Goal: Task Accomplishment & Management: Use online tool/utility

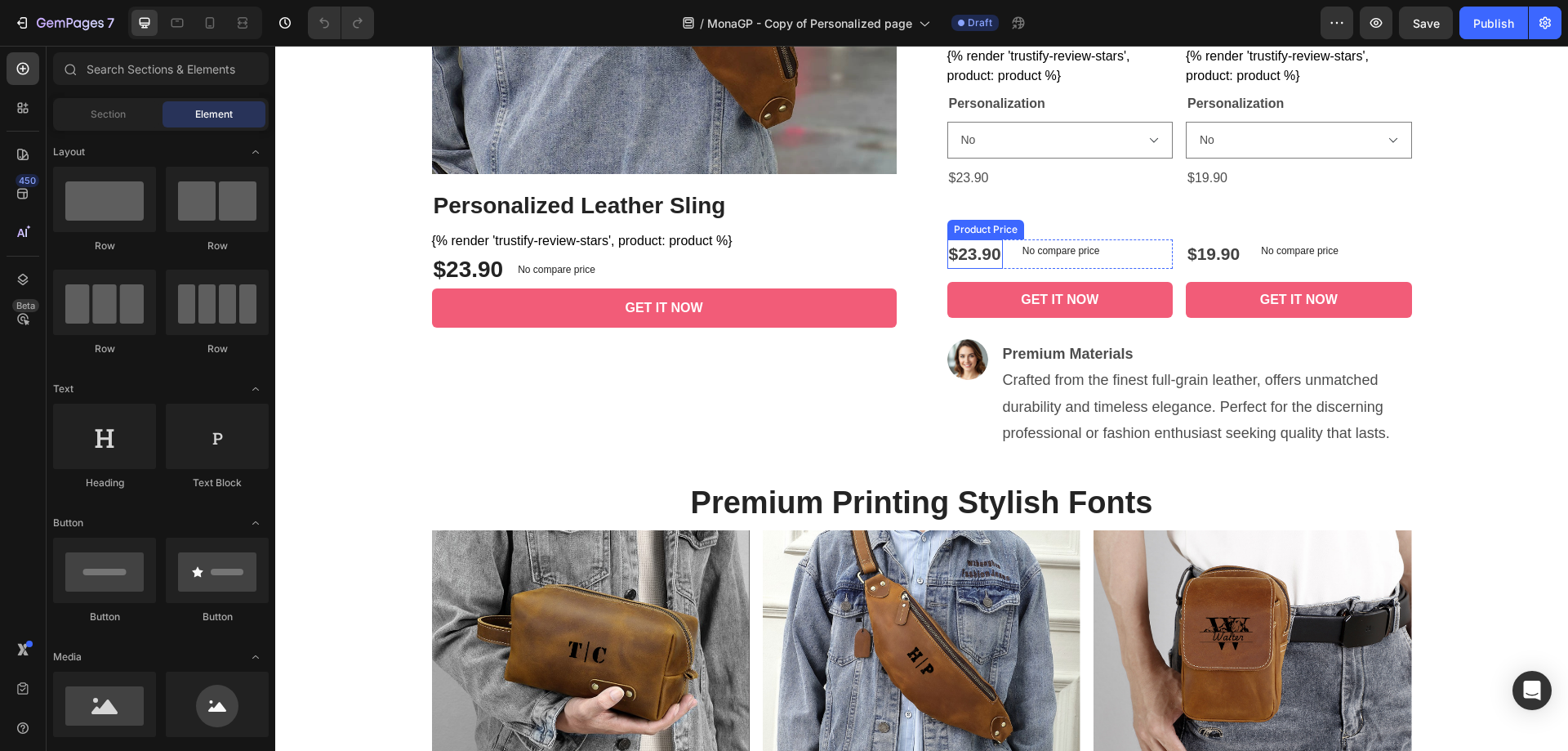
scroll to position [817, 0]
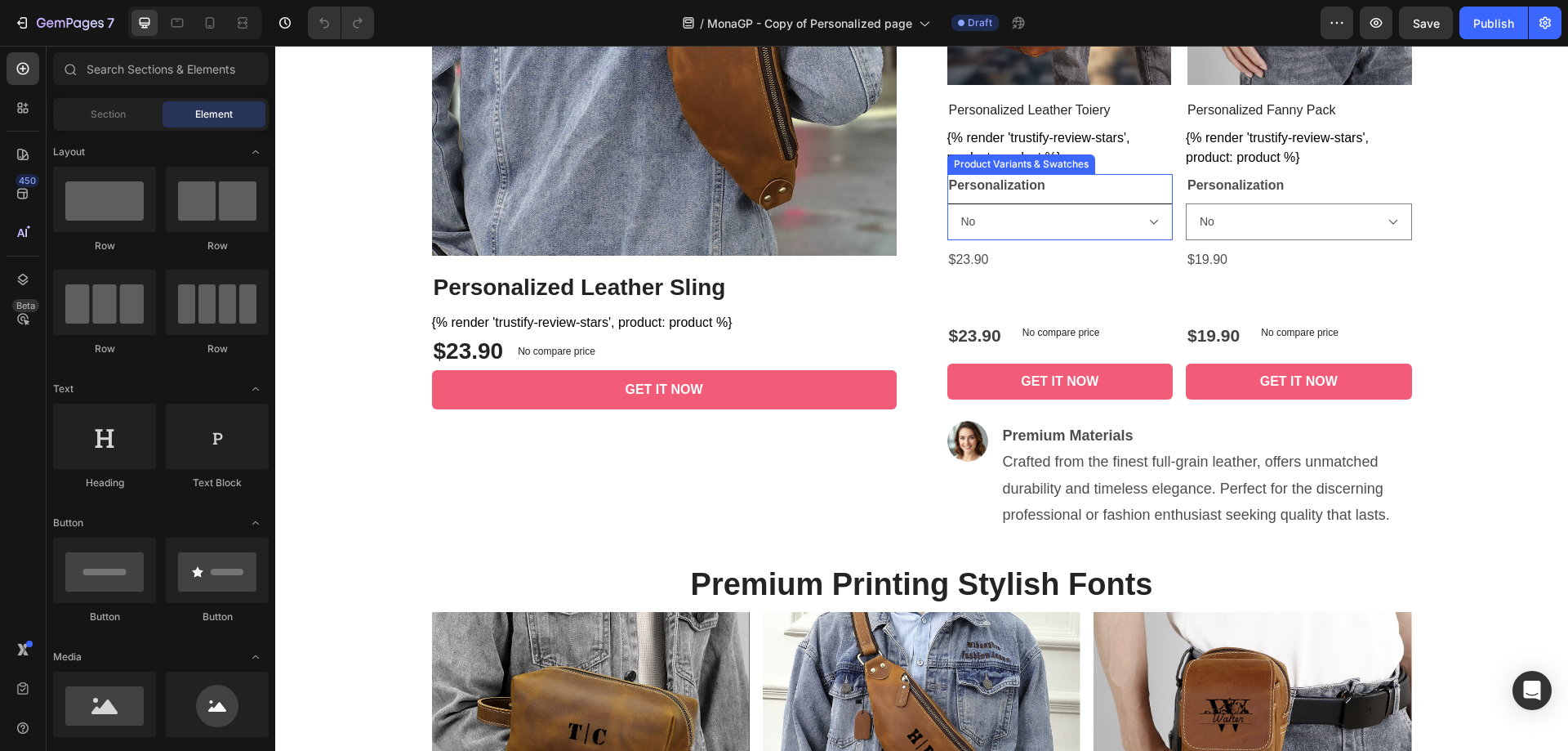
drag, startPoint x: 1066, startPoint y: 213, endPoint x: 1109, endPoint y: 217, distance: 43.2
click at [1066, 213] on select "No Yes (Leave note on checkout)" at bounding box center [1060, 222] width 226 height 37
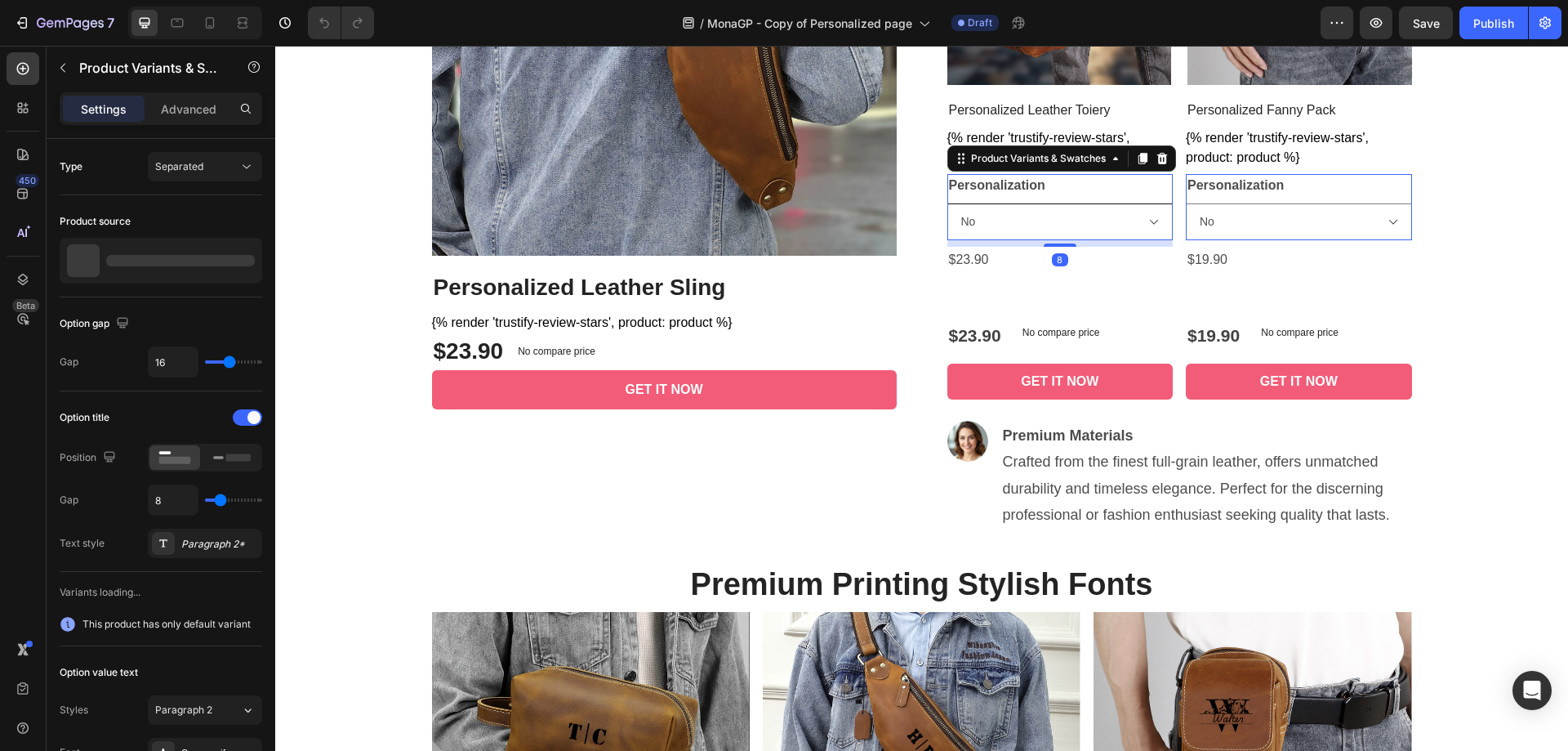
click at [1137, 221] on select "No Yes (Leave note on checkout)" at bounding box center [1060, 222] width 226 height 37
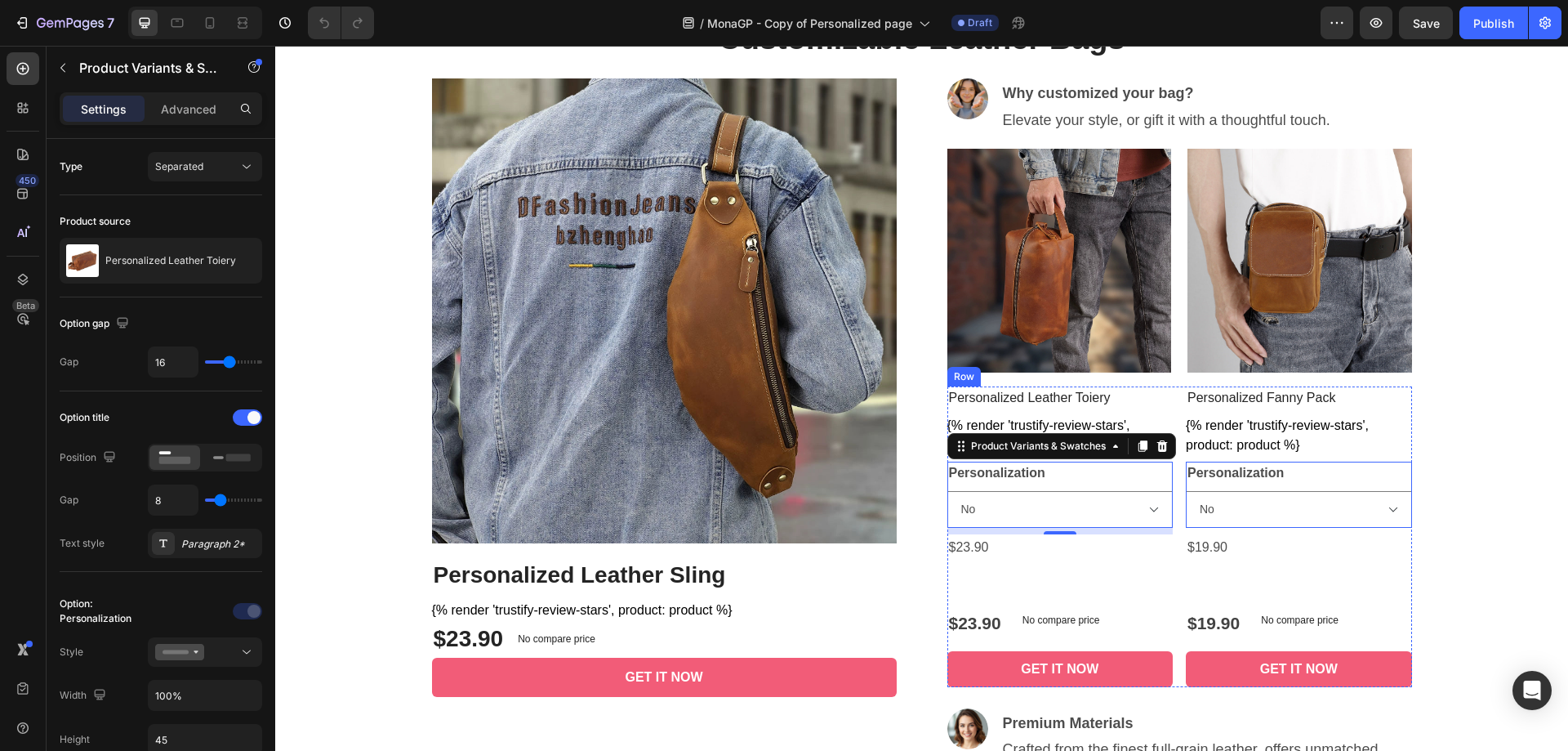
scroll to position [490, 0]
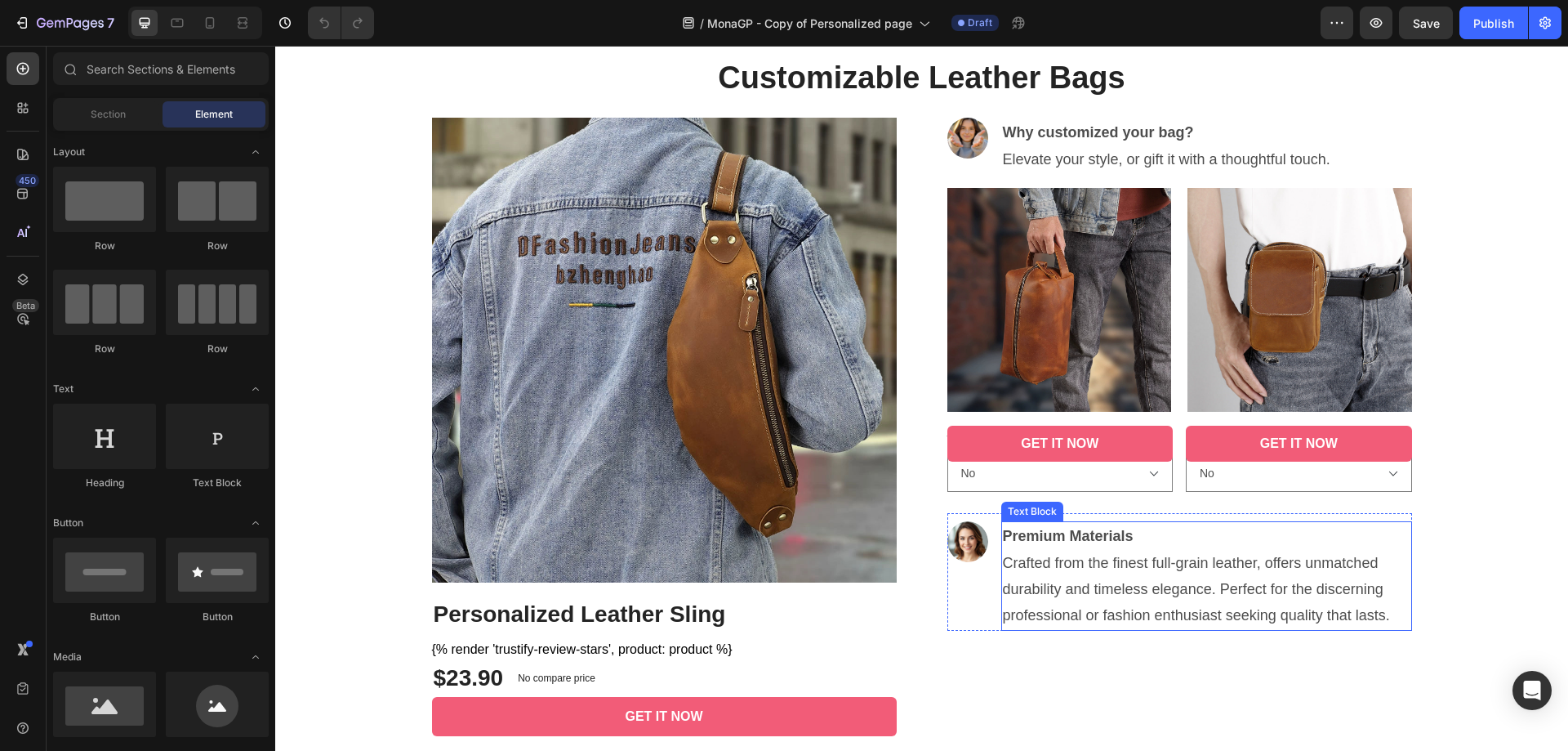
scroll to position [735, 0]
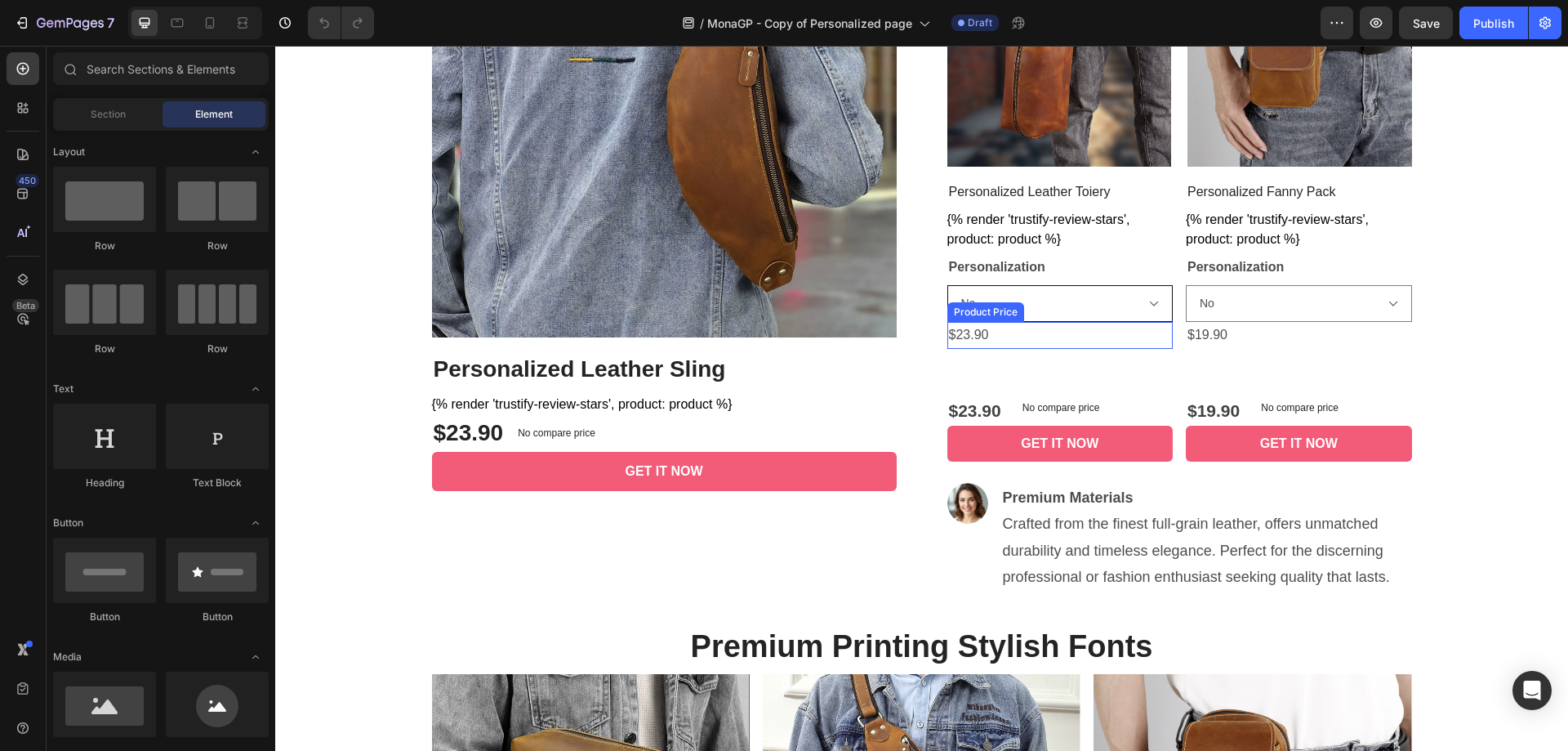
click at [1083, 304] on select "No Yes (Leave note on checkout)" at bounding box center [1060, 303] width 226 height 37
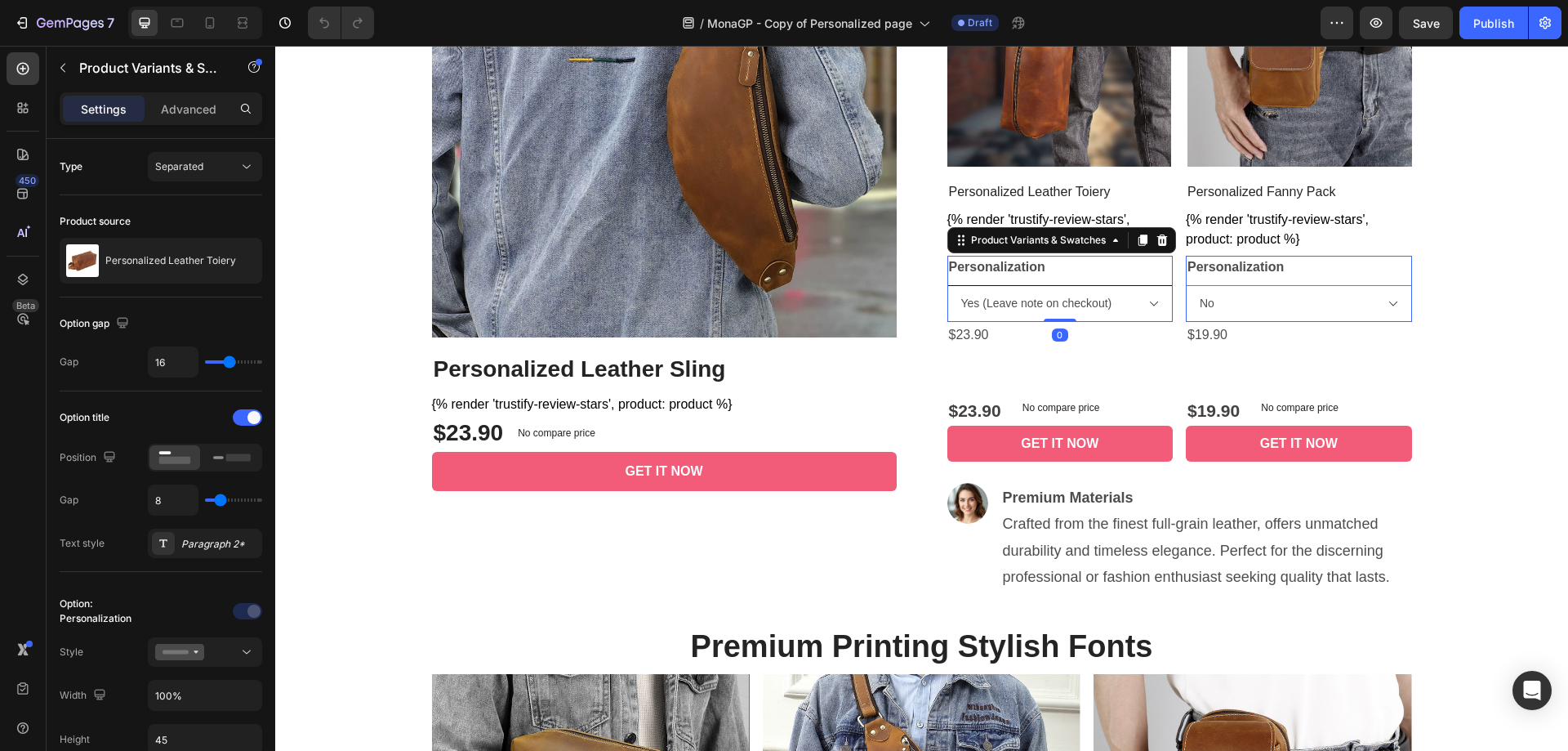
click at [947, 285] on select "No Yes (Leave note on checkout)" at bounding box center [1060, 303] width 226 height 37
select select "Yes (Leave note on checkout)"
click at [1148, 312] on select "No Yes (Leave note on checkout)" at bounding box center [1060, 303] width 226 height 37
click at [1088, 436] on div "GET IT NOW" at bounding box center [1059, 443] width 77 height 19
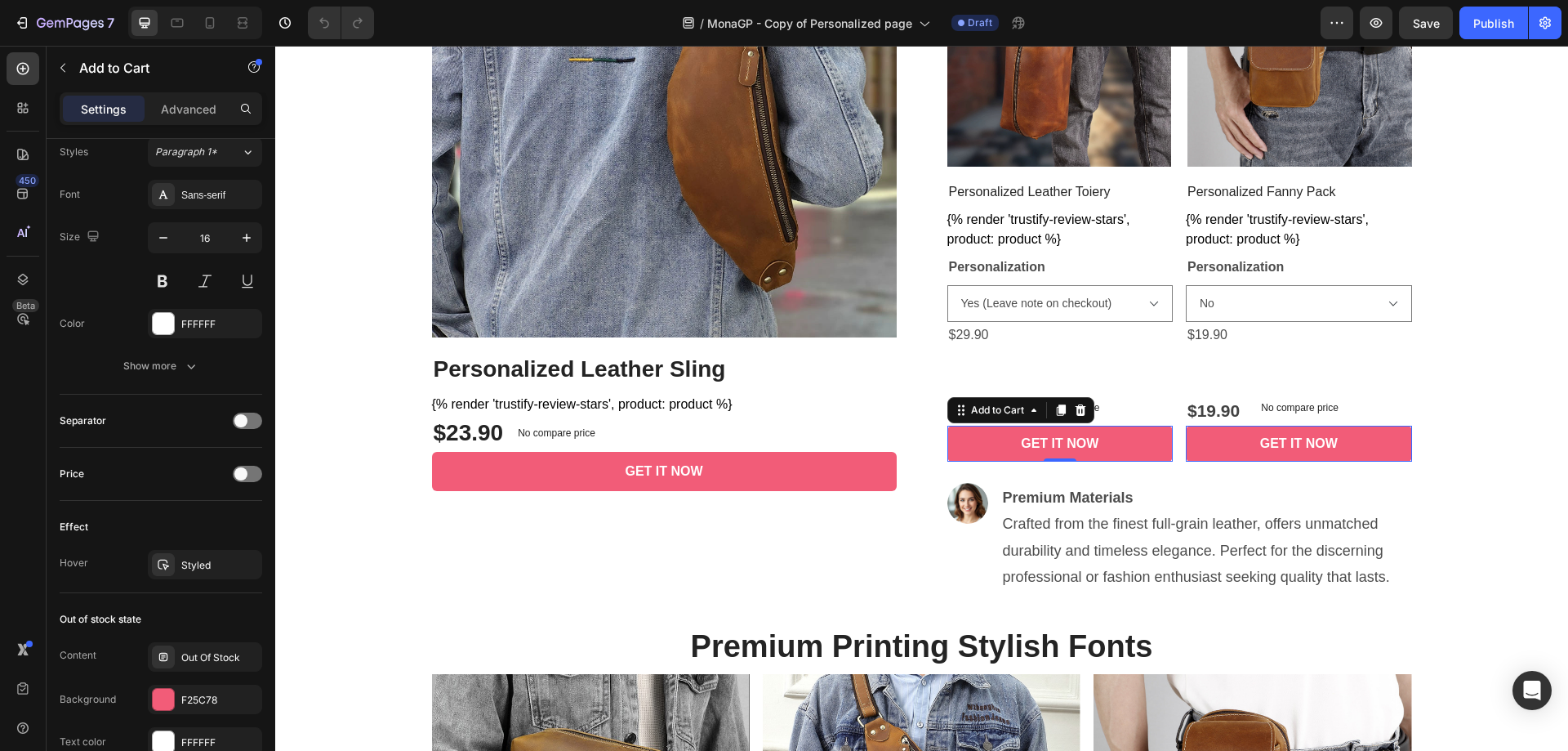
scroll to position [1177, 0]
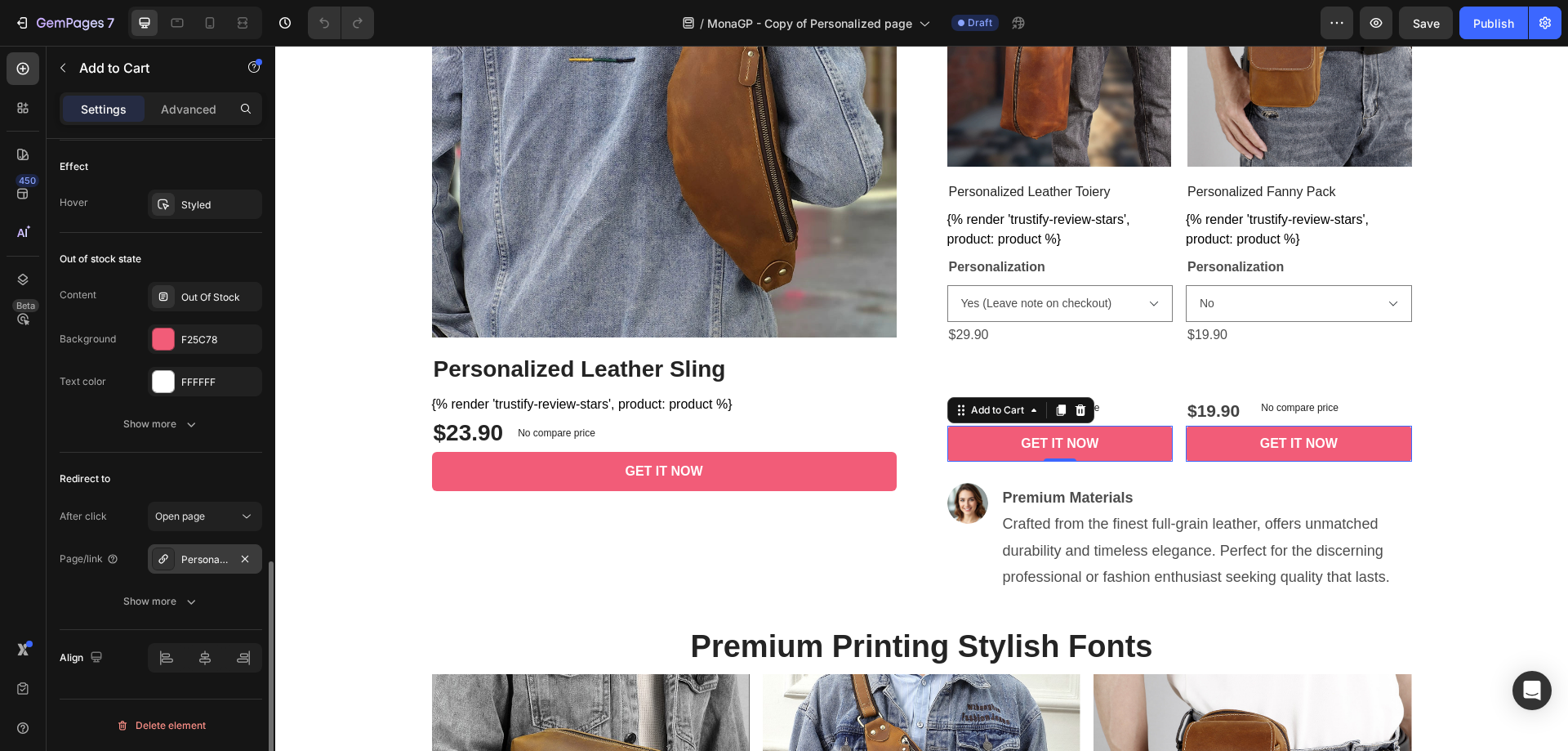
click at [202, 565] on div "Personalized Leather Toiery" at bounding box center [205, 559] width 47 height 15
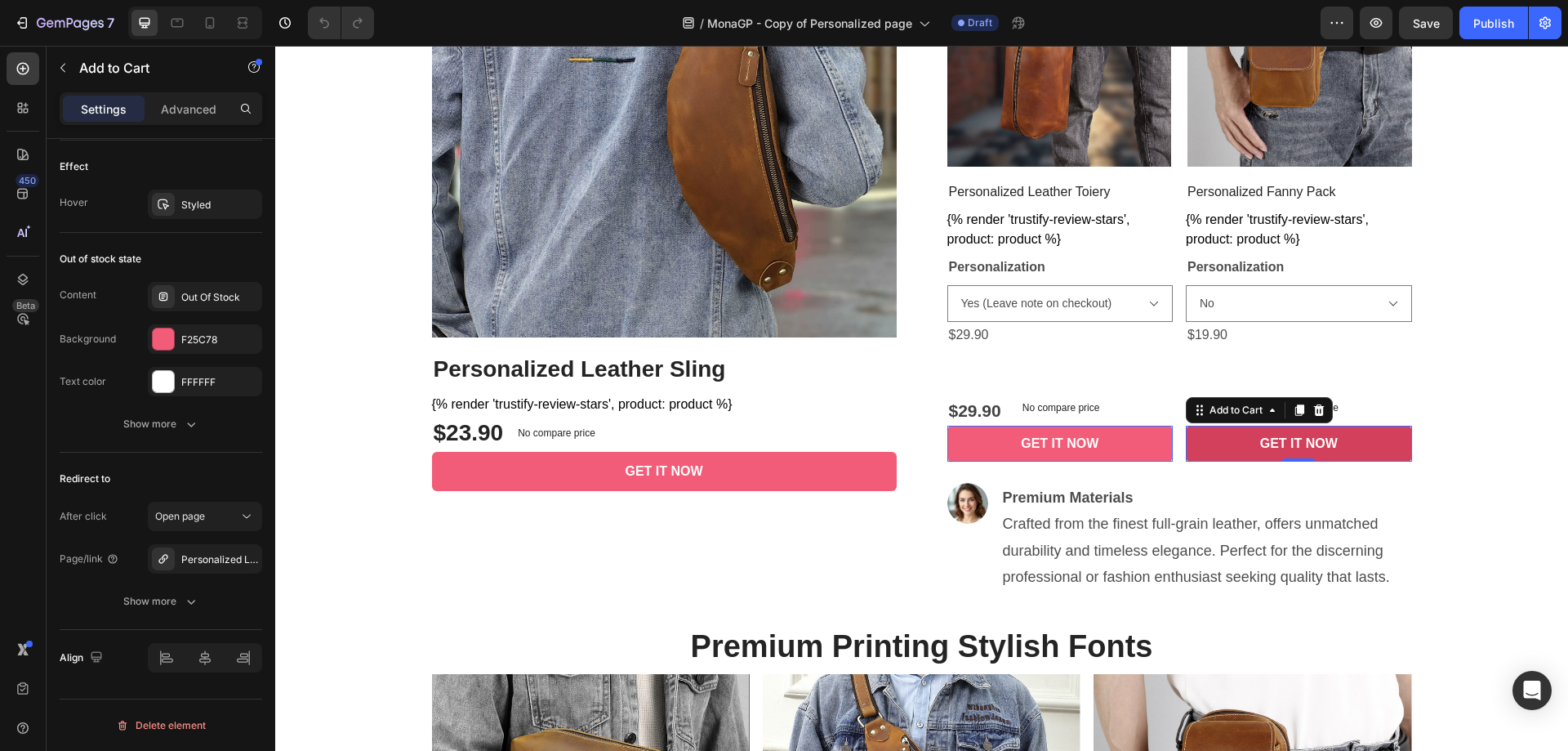
click at [1173, 449] on button "GET IT NOW" at bounding box center [1060, 444] width 226 height 36
click at [1173, 454] on button "GET IT NOW" at bounding box center [1060, 444] width 226 height 36
click at [158, 565] on div at bounding box center [163, 558] width 23 height 23
click at [1011, 412] on div "Add to Cart" at bounding box center [981, 416] width 60 height 15
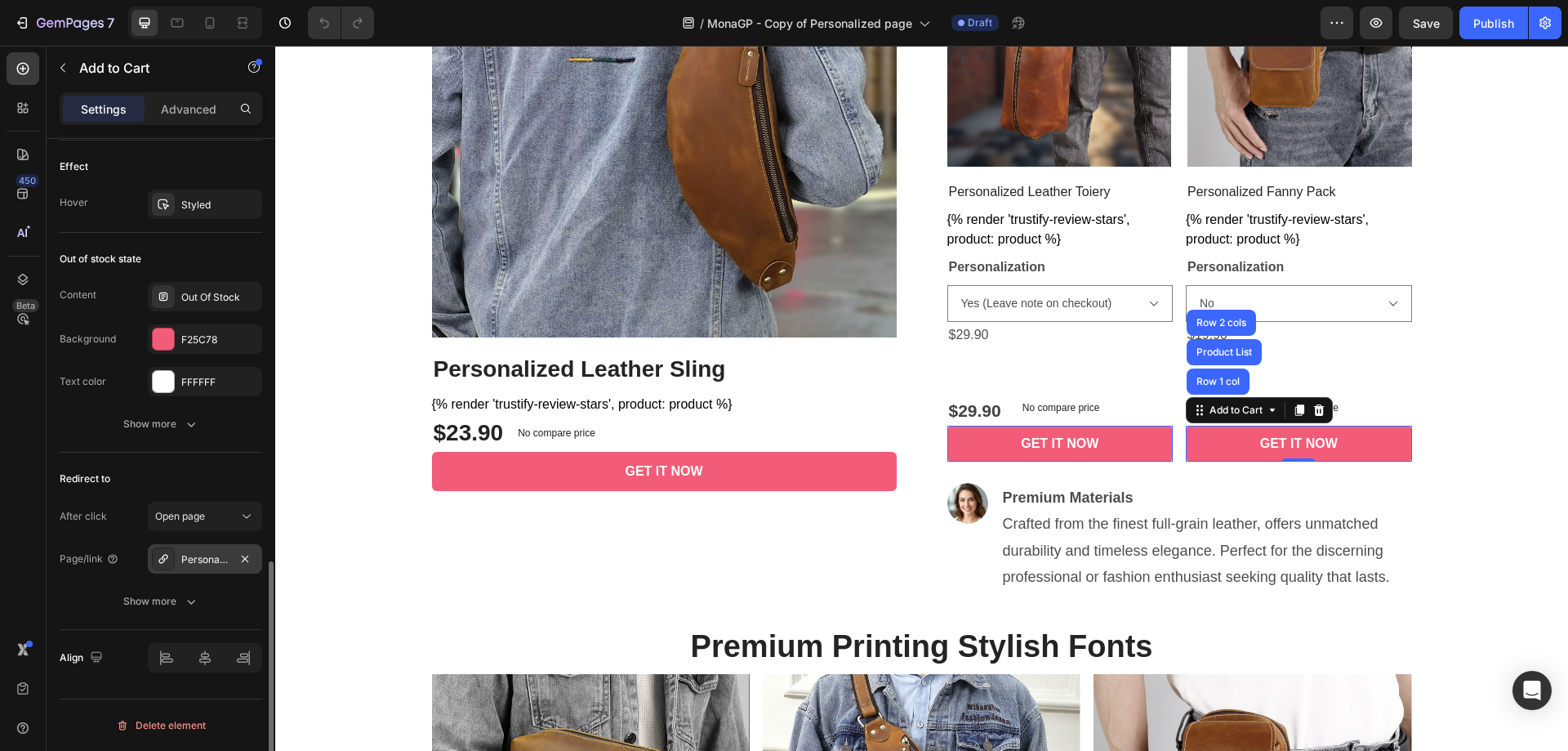
click at [213, 564] on div "Personalized Leather Toiery" at bounding box center [205, 559] width 47 height 15
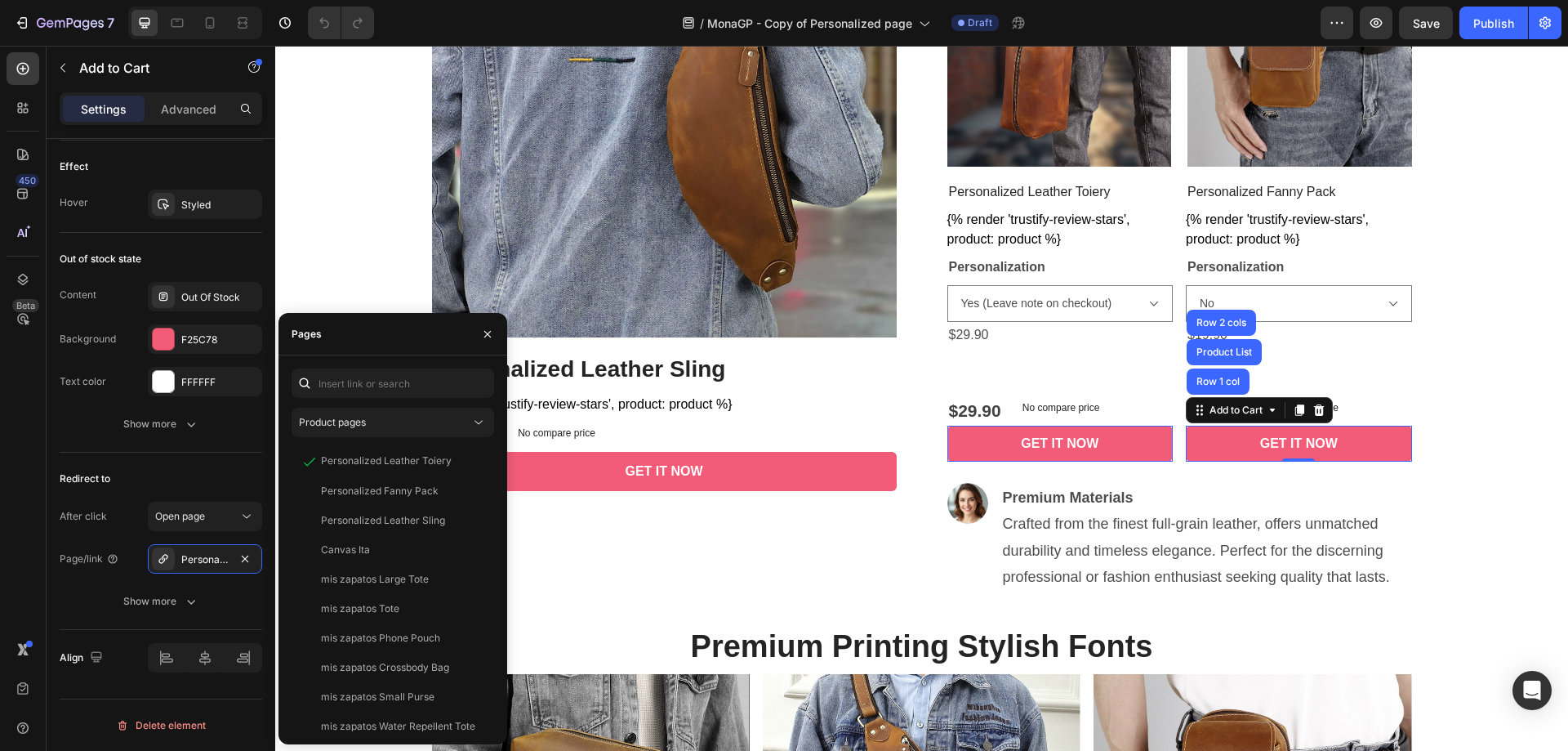
click at [1081, 439] on div "GET IT NOW" at bounding box center [1059, 443] width 77 height 19
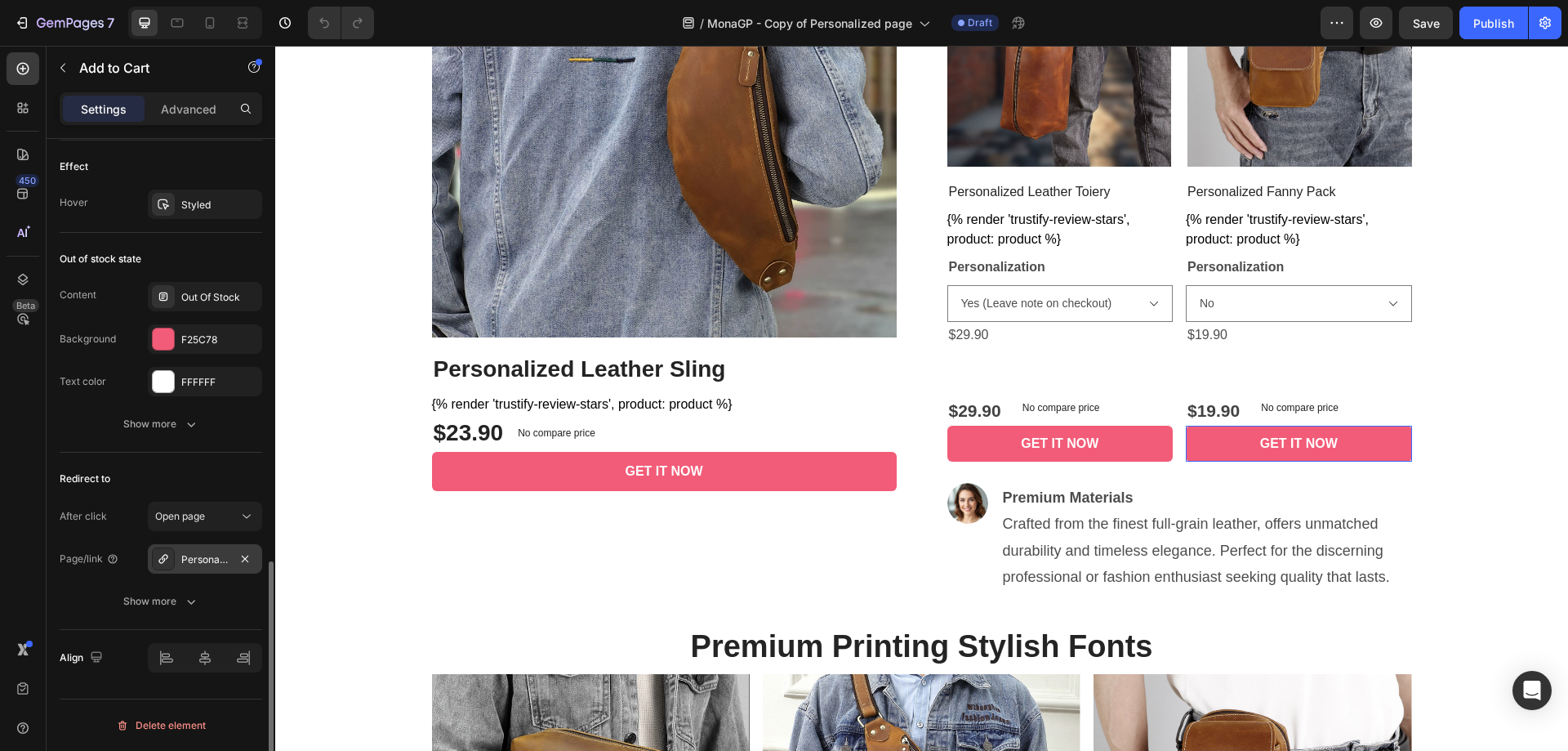
click at [230, 570] on div "Personalized Leather Toiery" at bounding box center [205, 559] width 114 height 29
click at [205, 565] on div "Personalized Leather Toiery" at bounding box center [205, 559] width 47 height 15
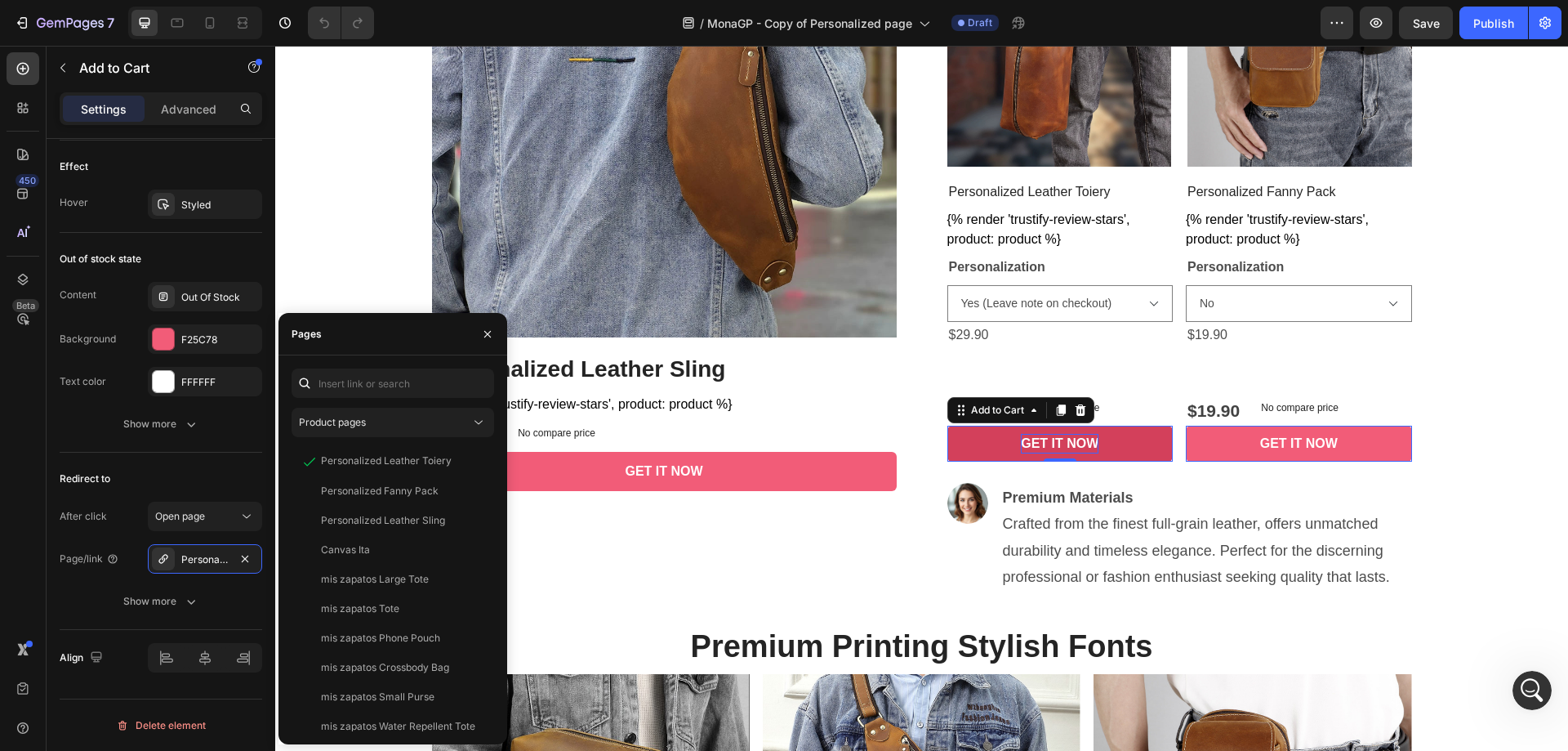
scroll to position [0, 0]
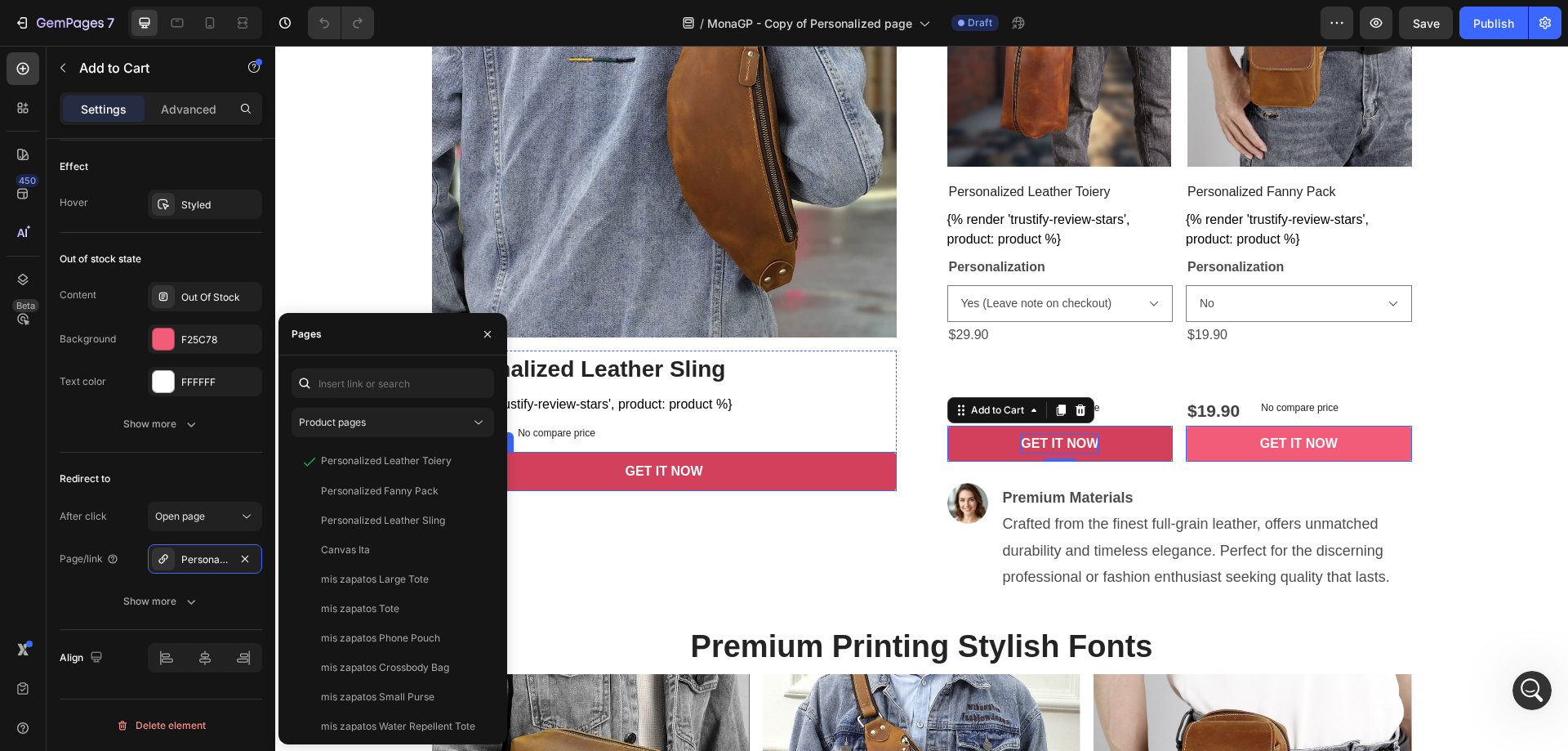
click at [794, 460] on button "GET IT NOW" at bounding box center [663, 471] width 464 height 39
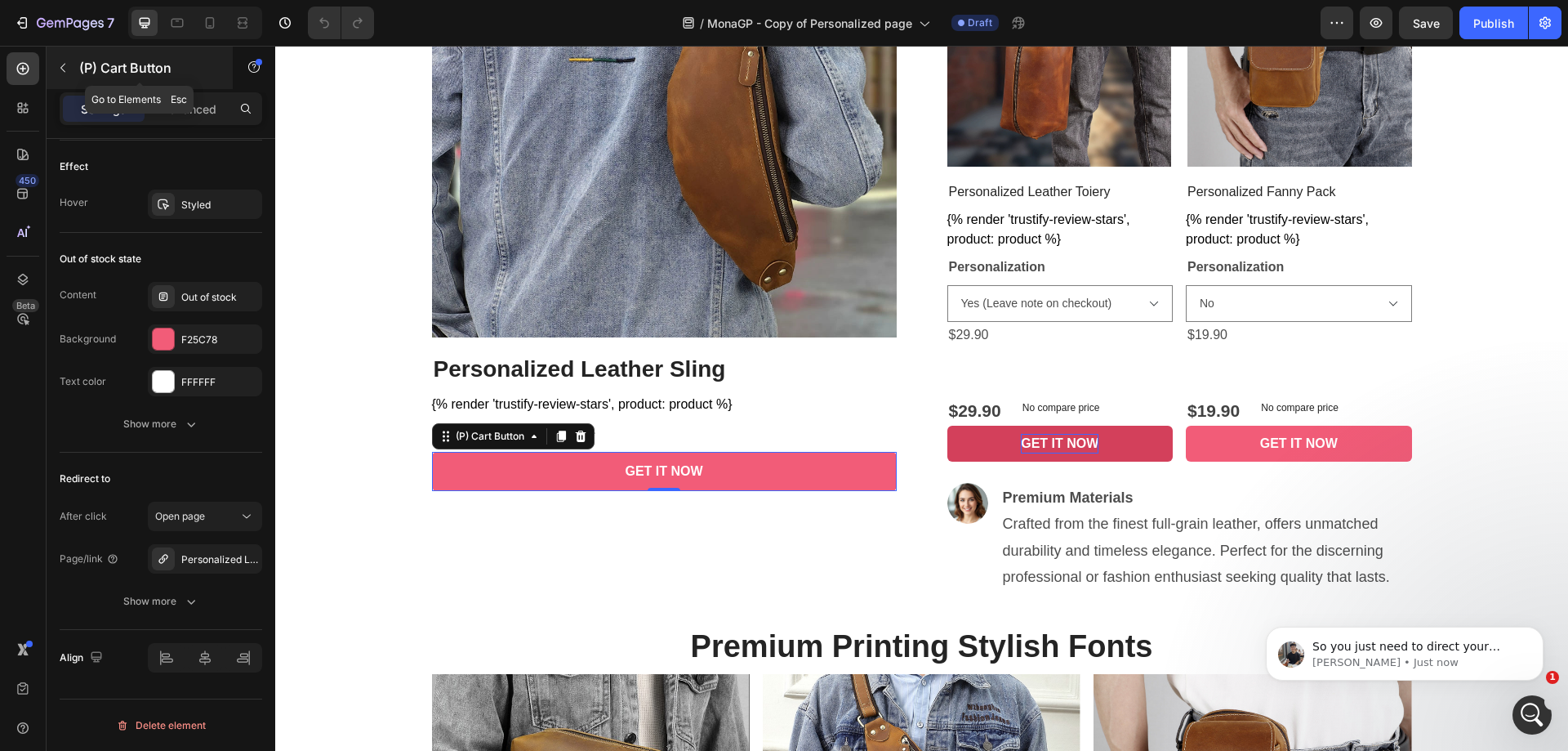
click at [76, 73] on div "(P) Cart Button" at bounding box center [139, 67] width 186 height 43
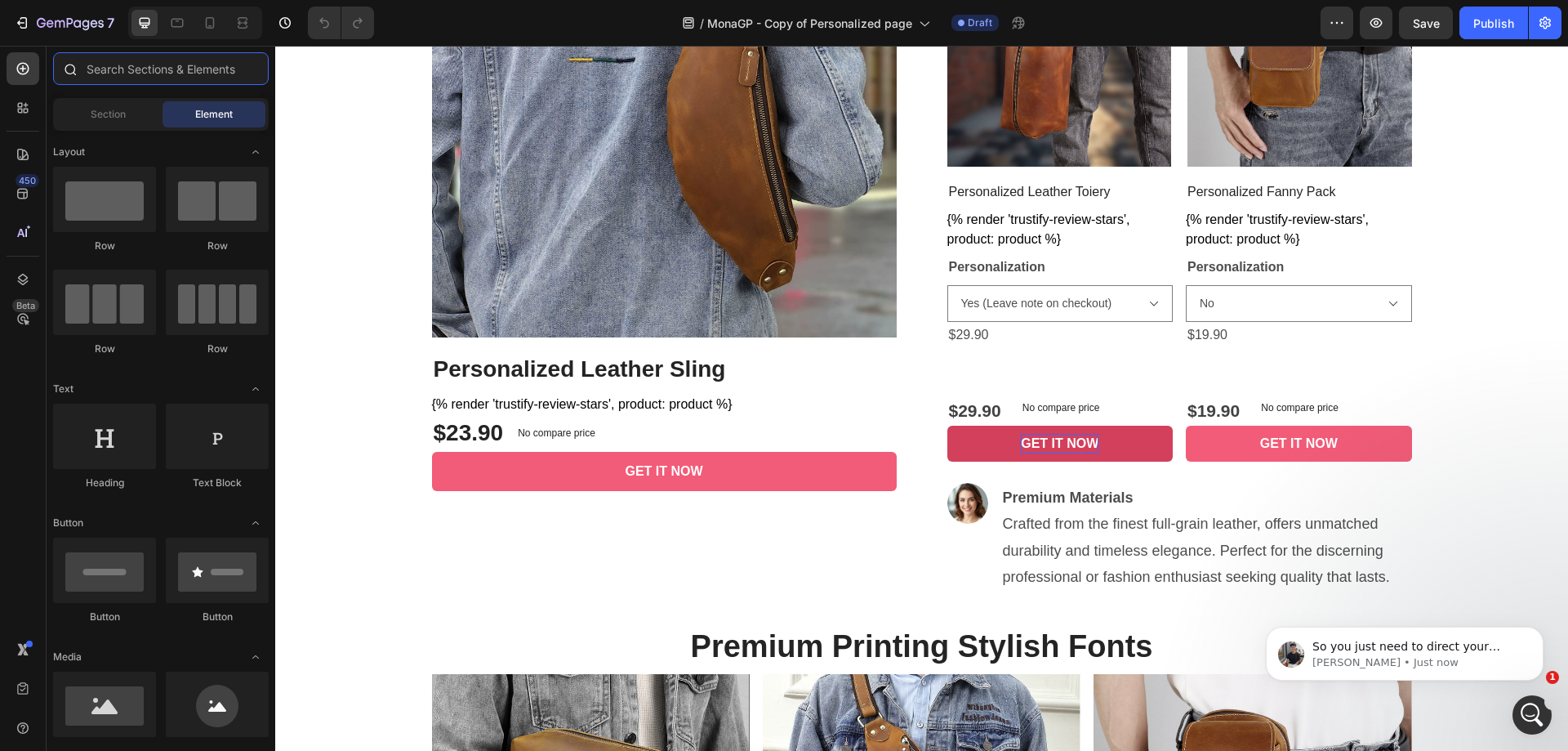
click at [133, 68] on input "text" at bounding box center [160, 68] width 216 height 33
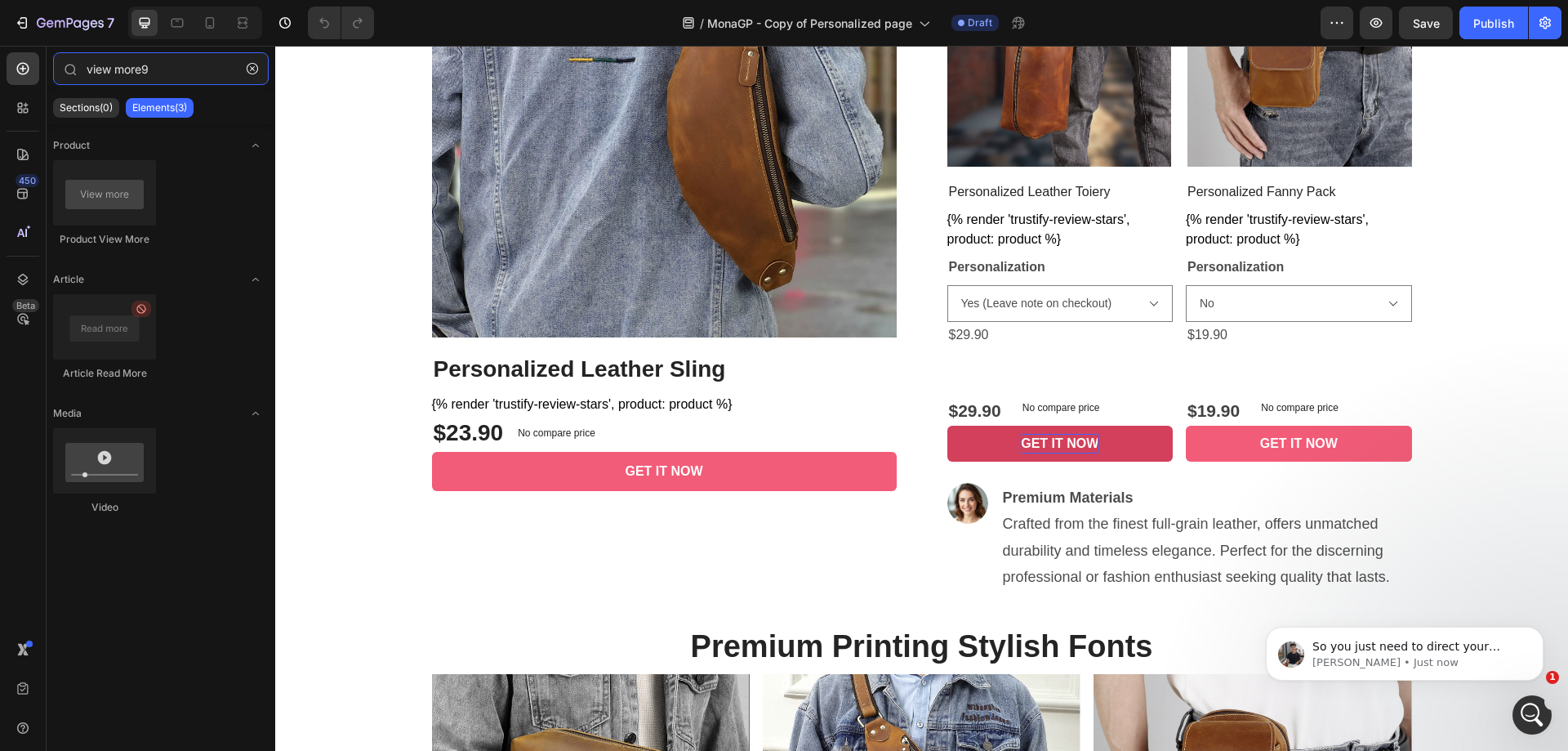
type input "view more9"
